Goal: Task Accomplishment & Management: Manage account settings

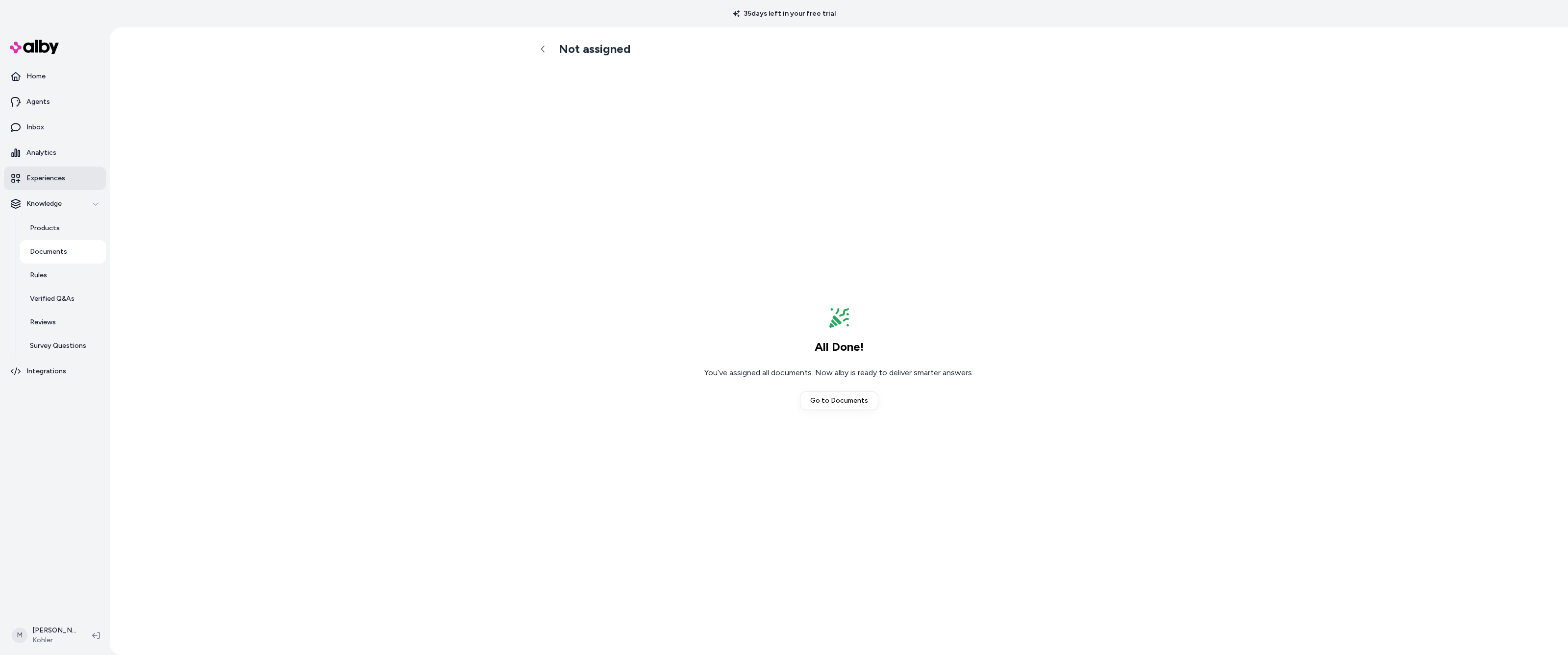
click at [40, 179] on p "Experiences" at bounding box center [46, 179] width 39 height 10
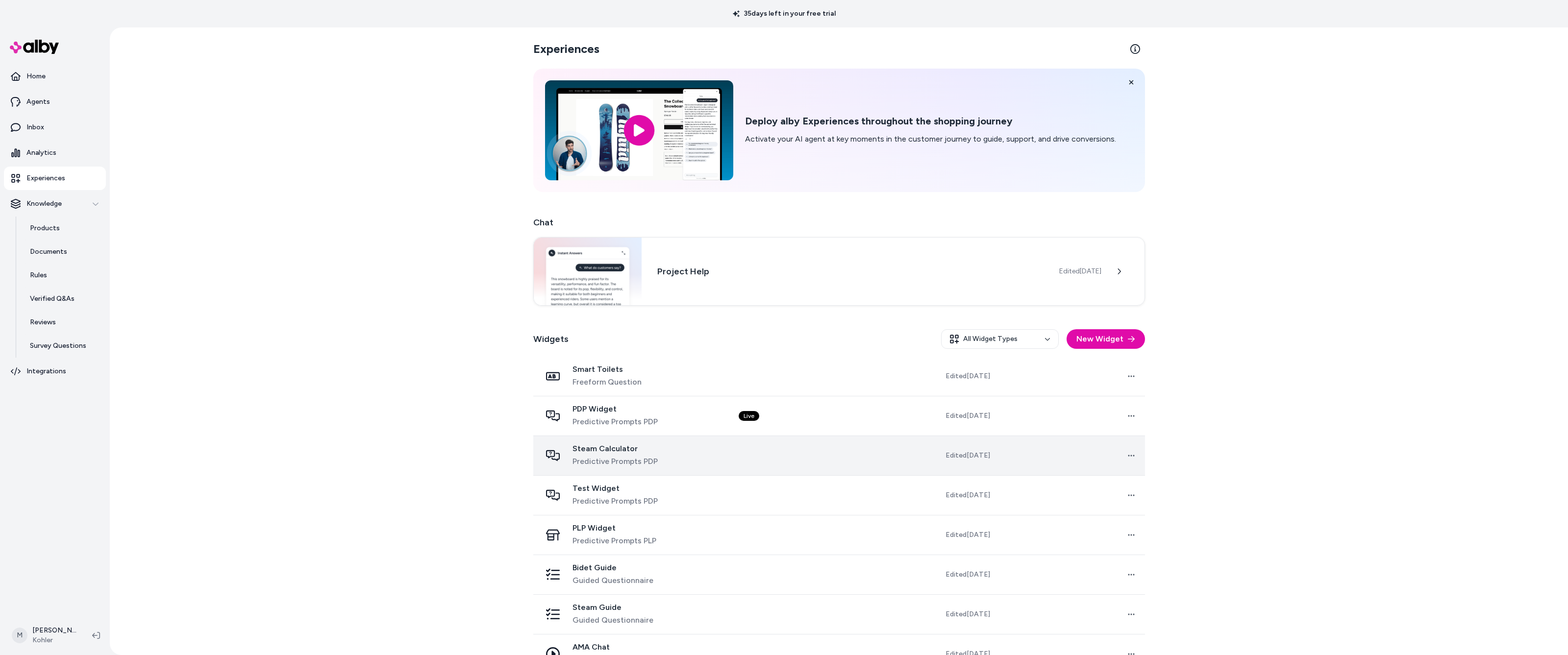
click at [609, 448] on span "Steam Calculator" at bounding box center [615, 449] width 85 height 10
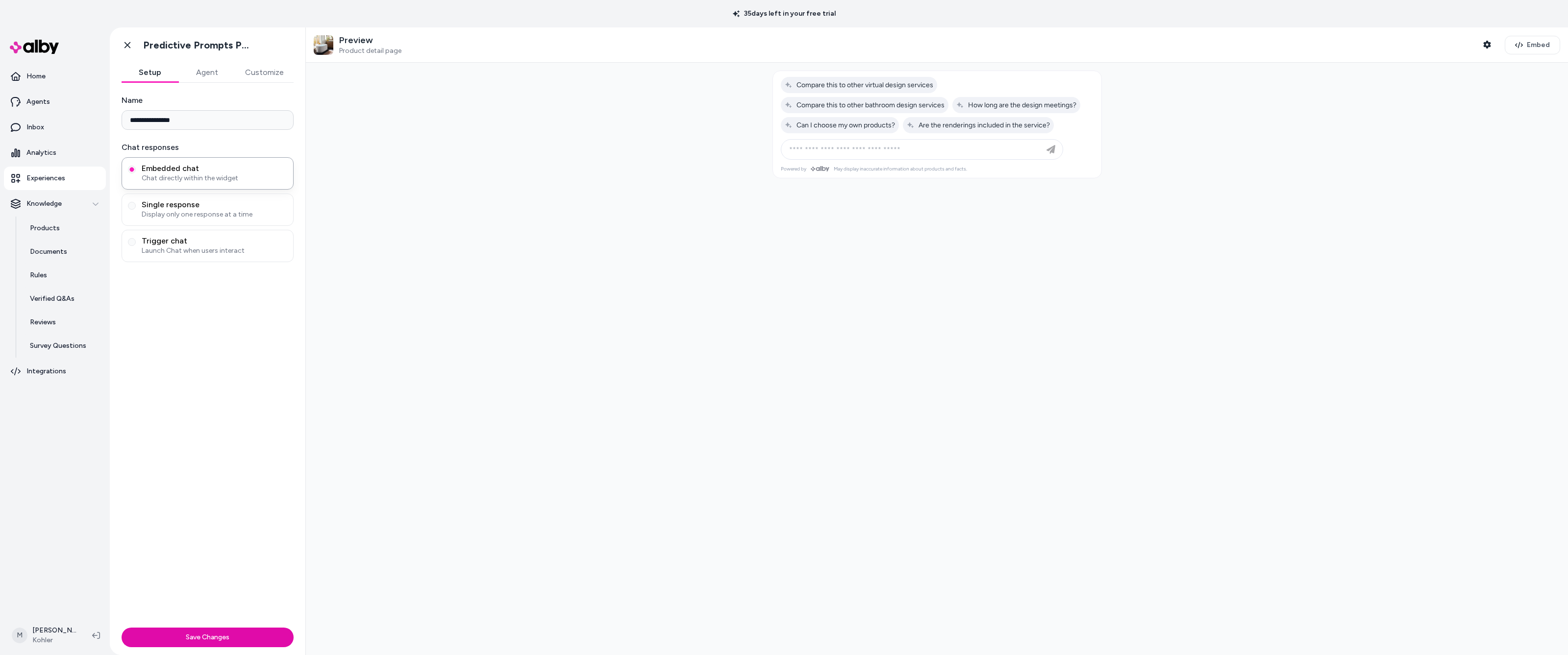
click at [215, 72] on button "Agent" at bounding box center [207, 73] width 57 height 19
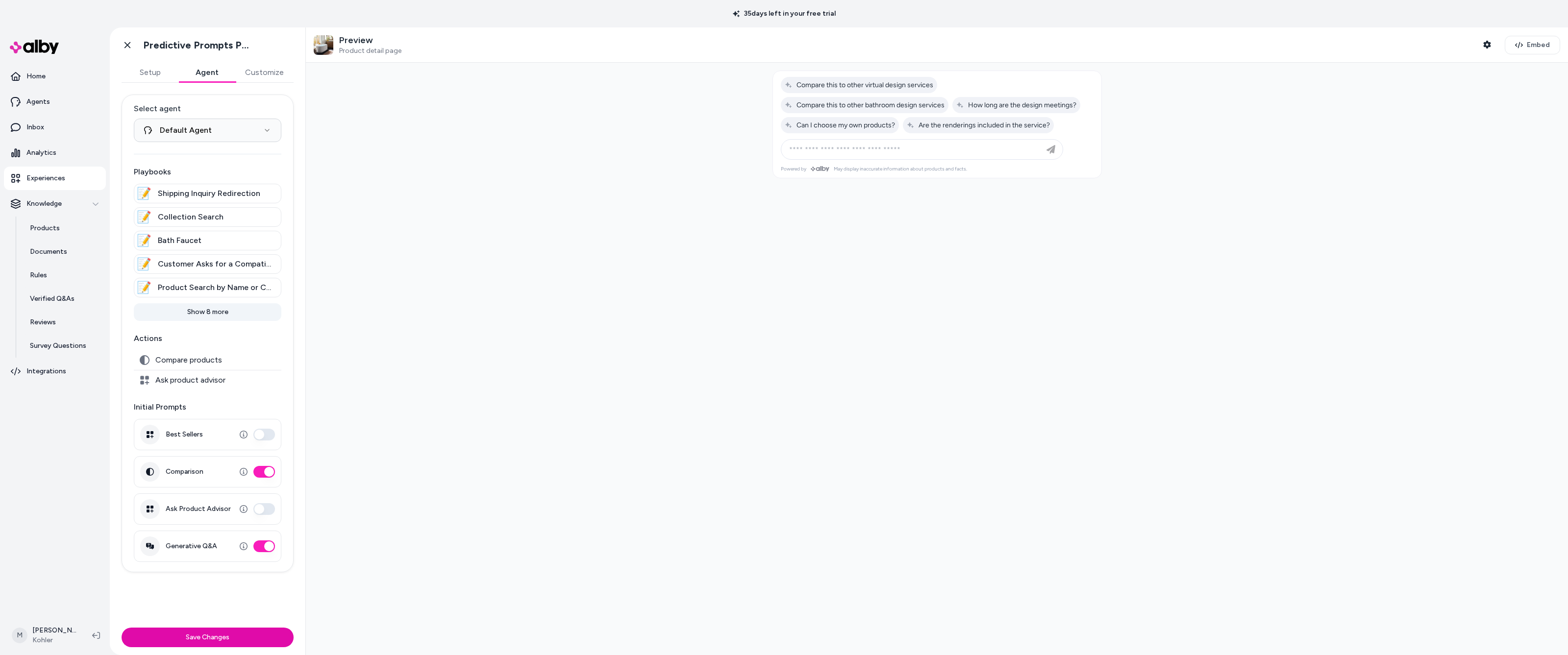
click at [211, 312] on button "Show 8 more" at bounding box center [208, 312] width 147 height 18
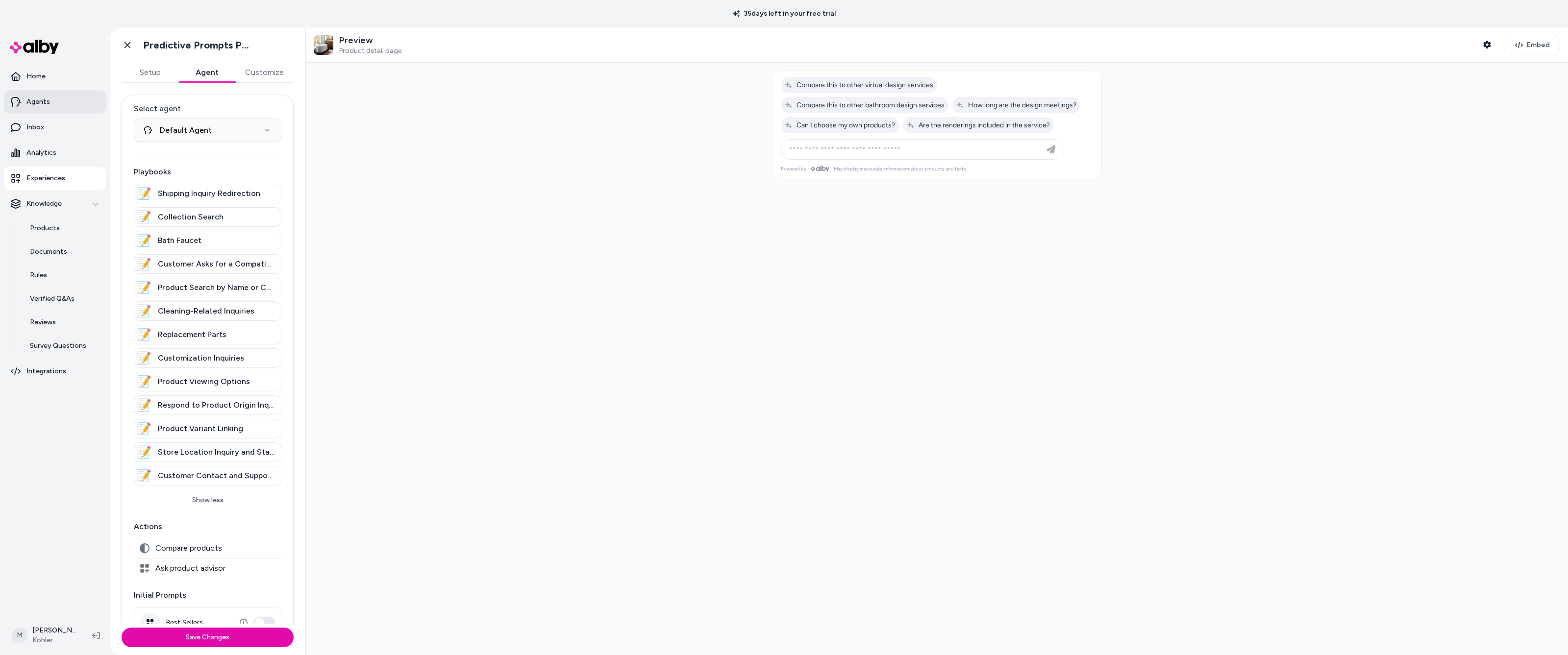
click at [38, 101] on p "Agents" at bounding box center [38, 102] width 24 height 10
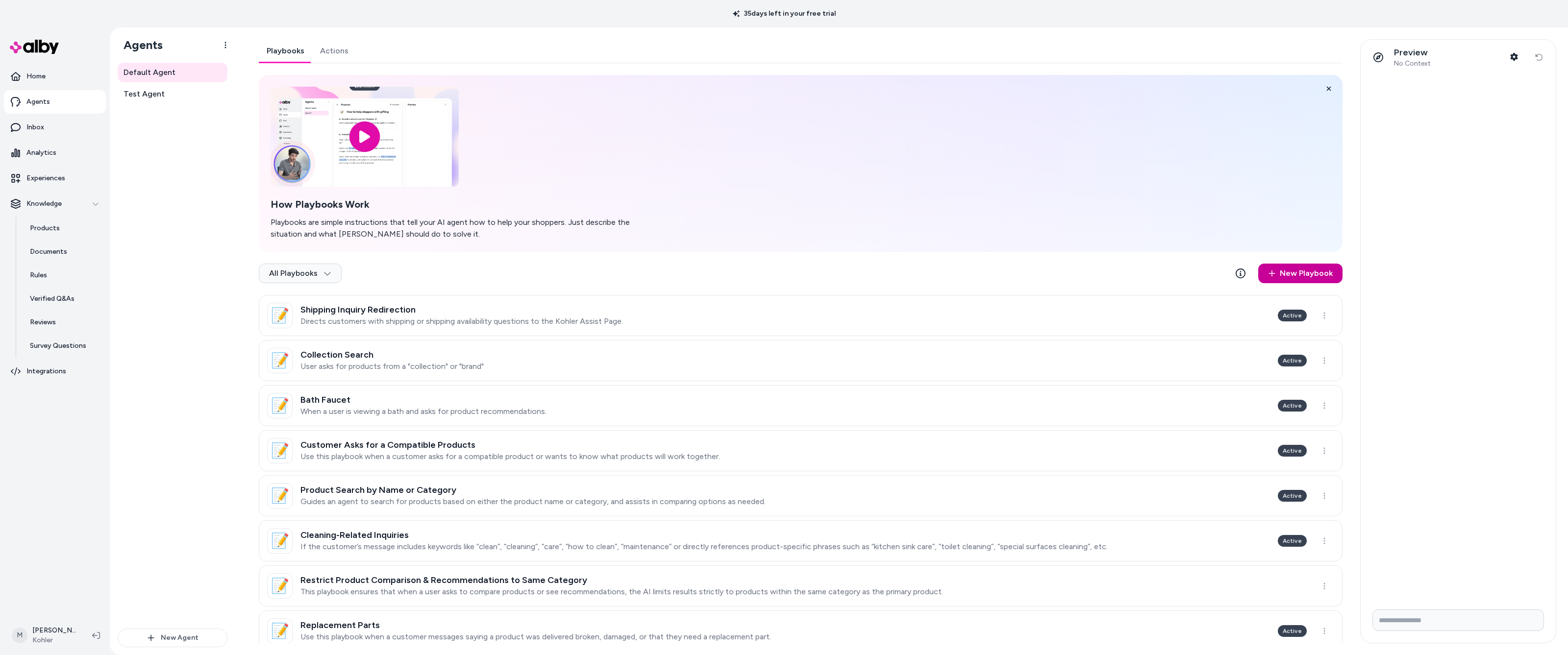
click at [1296, 269] on link "New Playbook" at bounding box center [1300, 274] width 84 height 19
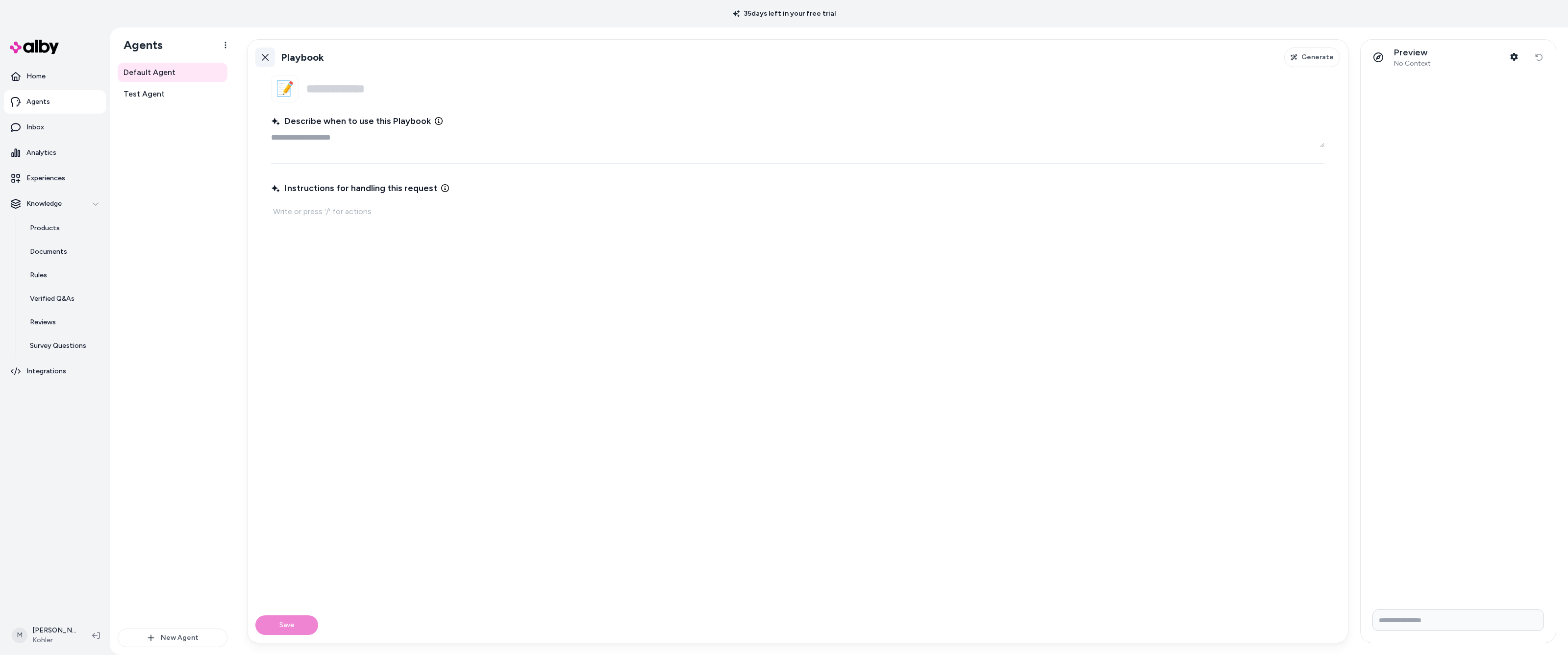
click at [263, 55] on icon at bounding box center [265, 57] width 7 height 7
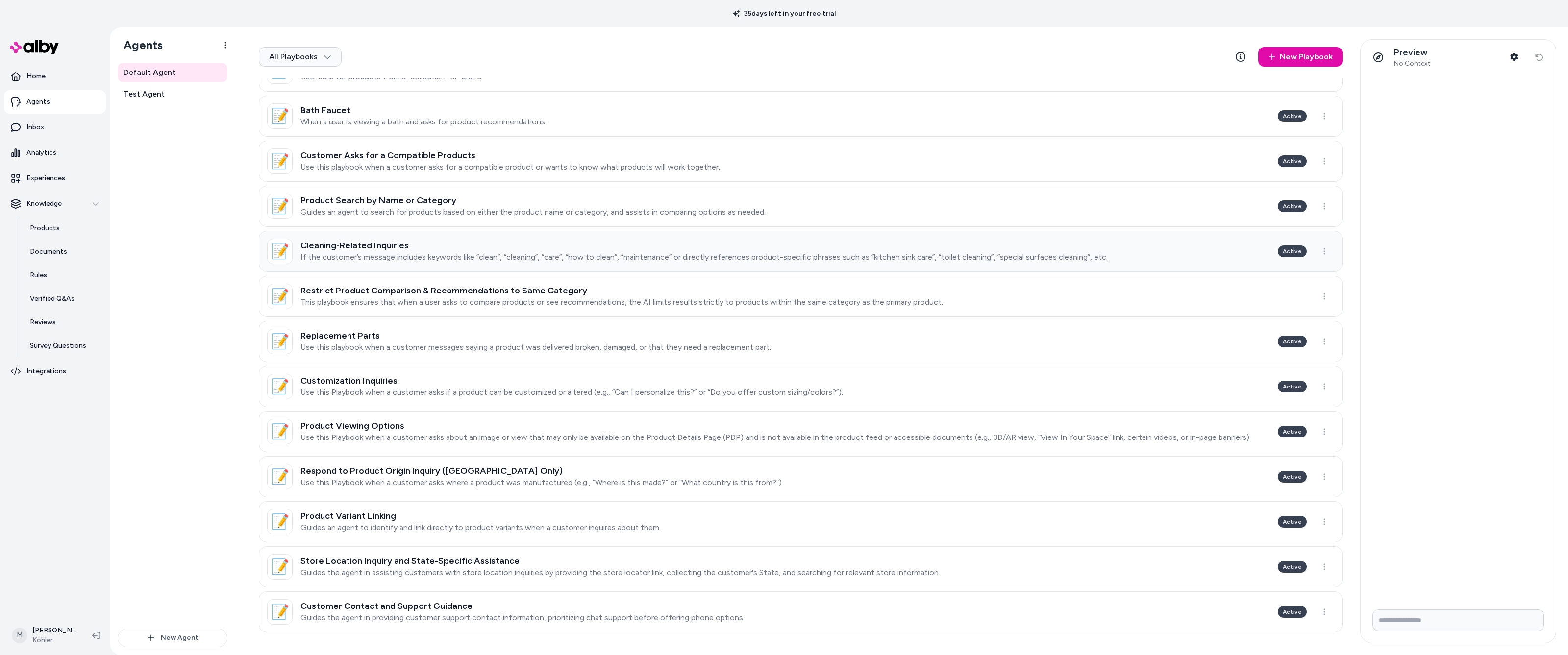
scroll to position [291, 0]
click at [361, 383] on h3 "Customization Inquiries" at bounding box center [572, 380] width 542 height 10
type textarea "*"
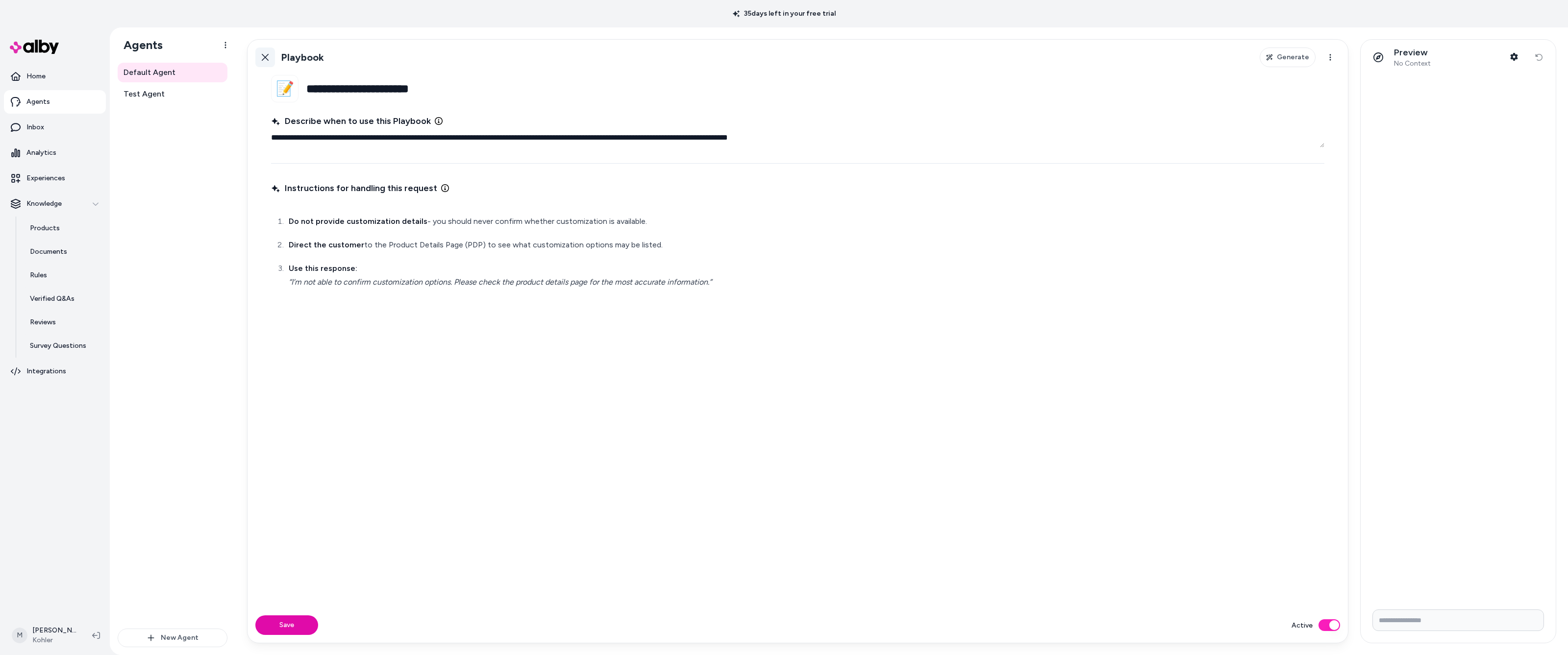
click at [264, 56] on icon at bounding box center [265, 57] width 7 height 7
